Goal: Transaction & Acquisition: Purchase product/service

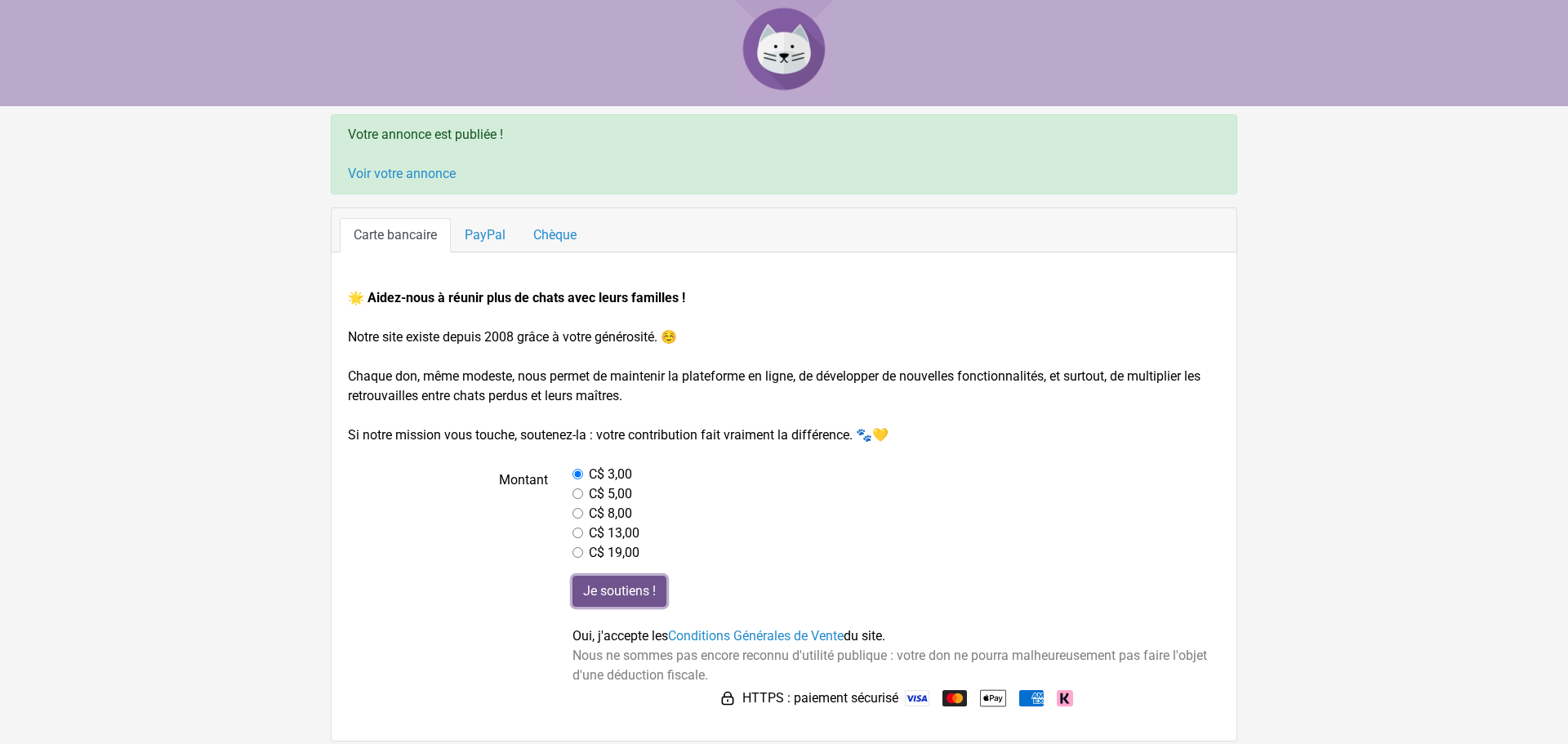
click at [619, 589] on input "Je soutiens !" at bounding box center [619, 591] width 94 height 31
click at [579, 469] on input "radio" at bounding box center [578, 474] width 11 height 11
click at [576, 472] on input "radio" at bounding box center [578, 474] width 11 height 11
click at [496, 237] on link "PayPal" at bounding box center [485, 235] width 68 height 34
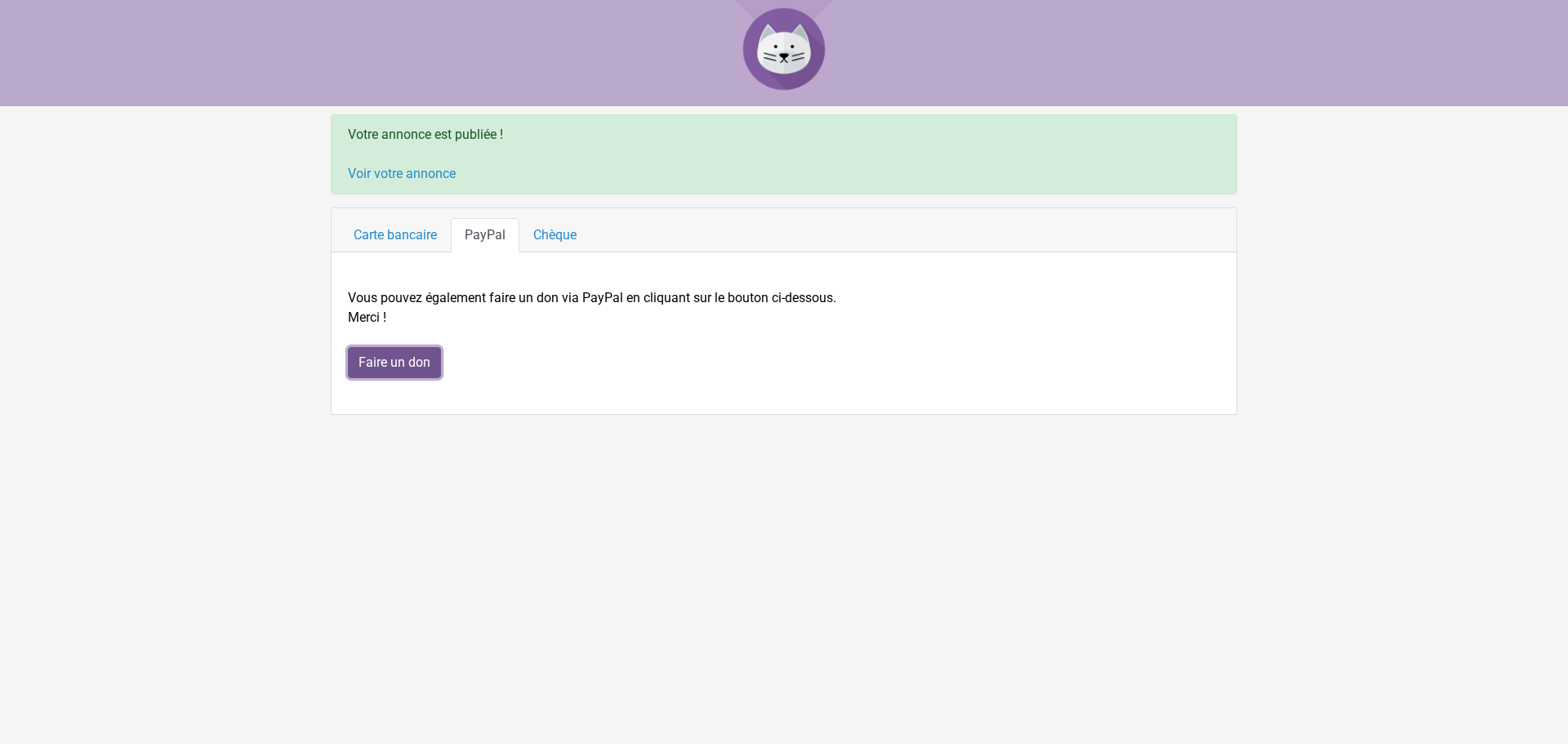
click at [420, 372] on input "Faire un don" at bounding box center [394, 362] width 93 height 31
